Goal: Navigation & Orientation: Find specific page/section

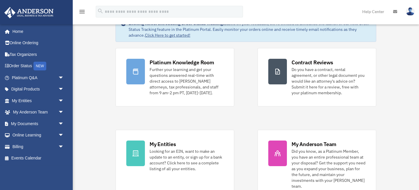
scroll to position [63, 0]
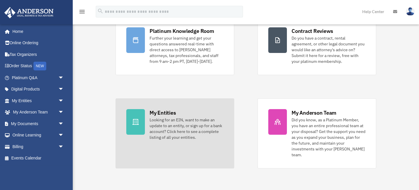
click at [145, 122] on div at bounding box center [135, 122] width 19 height 26
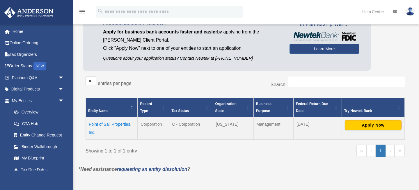
scroll to position [67, 0]
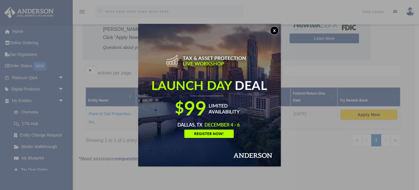
click at [275, 29] on button "x" at bounding box center [274, 30] width 9 height 9
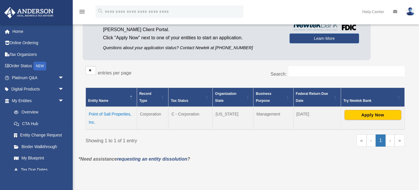
click at [120, 114] on td "Point of Sail Properties, Inc." at bounding box center [111, 118] width 51 height 23
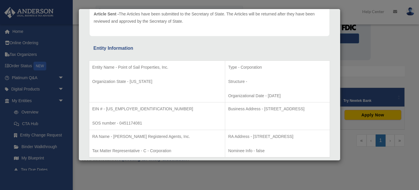
scroll to position [0, 0]
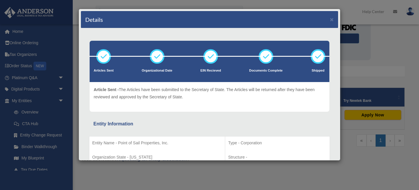
click at [185, 127] on div "Entity Information" at bounding box center [209, 124] width 232 height 8
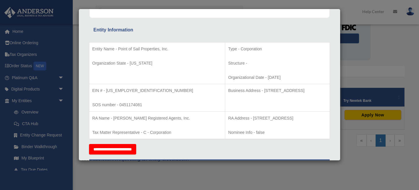
scroll to position [94, 0]
drag, startPoint x: 92, startPoint y: 48, endPoint x: 231, endPoint y: 153, distance: 174.4
click at [231, 144] on div "Entity Name - Point of Sail Properties, Inc. Organization State - New Jersey Ty…" at bounding box center [209, 89] width 241 height 110
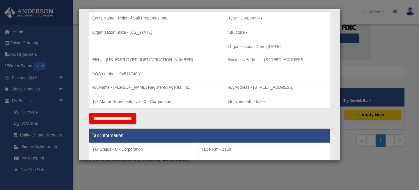
scroll to position [188, 0]
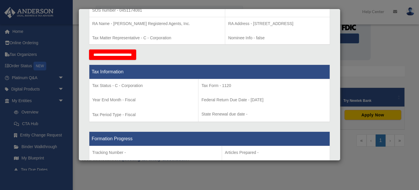
drag, startPoint x: 93, startPoint y: 85, endPoint x: 316, endPoint y: 152, distance: 232.4
click at [316, 127] on div "Tax Information Tax Status - C - Corporation Year End Month - Fiscal Tax Period…" at bounding box center [209, 93] width 241 height 67
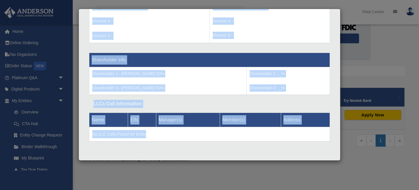
scroll to position [453, 0]
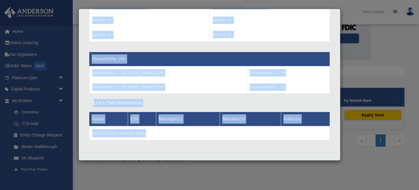
drag, startPoint x: 221, startPoint y: 40, endPoint x: 288, endPoint y: 154, distance: 132.3
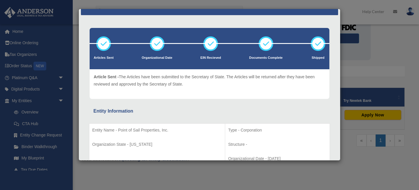
scroll to position [76, 0]
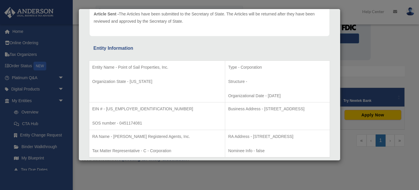
click at [15, 30] on div "Details × Articles Sent Organizational Date" at bounding box center [209, 95] width 419 height 190
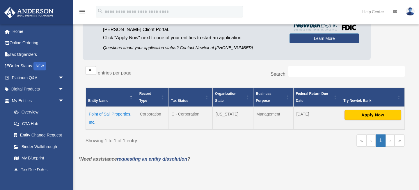
click at [15, 30] on link "Home" at bounding box center [38, 32] width 69 height 12
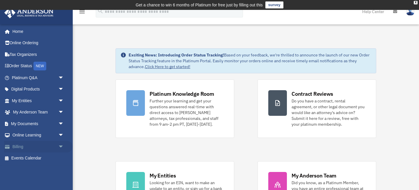
click at [37, 147] on link "Billing arrow_drop_down" at bounding box center [38, 147] width 69 height 12
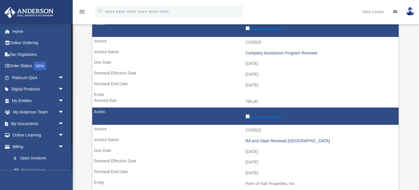
scroll to position [94, 0]
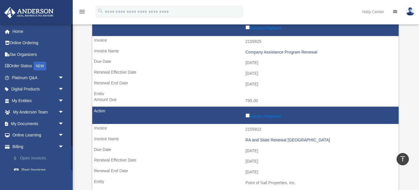
click at [35, 157] on link "$ Open Invoices" at bounding box center [40, 158] width 65 height 12
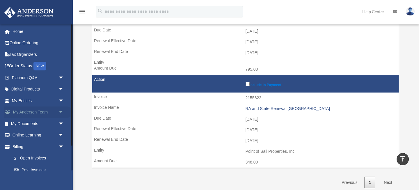
click at [38, 111] on link "My [PERSON_NAME] Team arrow_drop_down" at bounding box center [38, 112] width 69 height 12
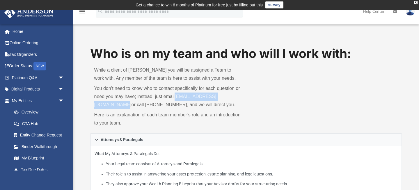
drag, startPoint x: 94, startPoint y: 106, endPoint x: 161, endPoint y: 108, distance: 67.2
click at [161, 108] on div "While a client of [PERSON_NAME] you will be assigned a Team to work with. Any m…" at bounding box center [168, 97] width 156 height 71
